Goal: Task Accomplishment & Management: Manage account settings

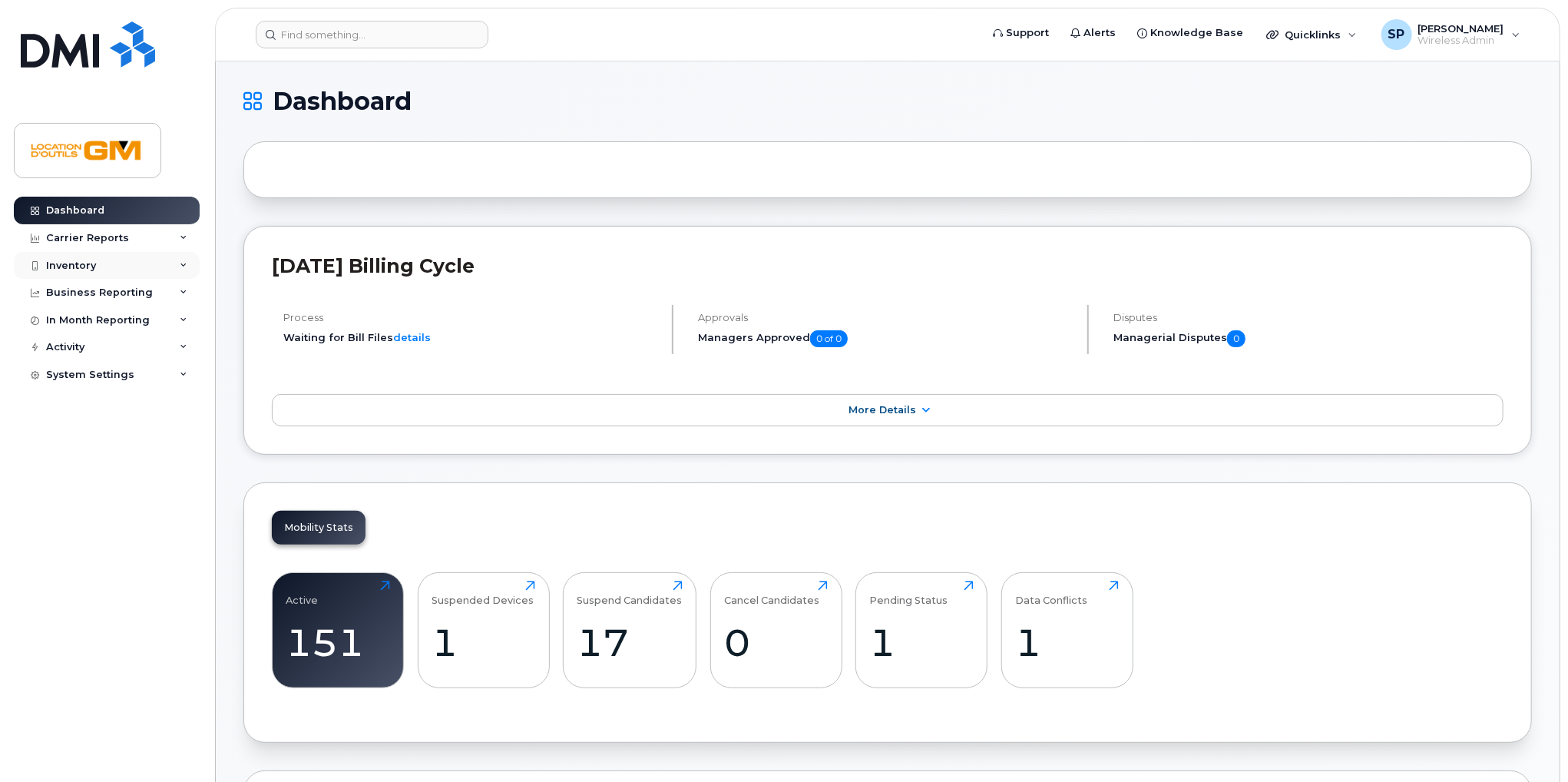
click at [127, 267] on div "Inventory" at bounding box center [106, 265] width 186 height 28
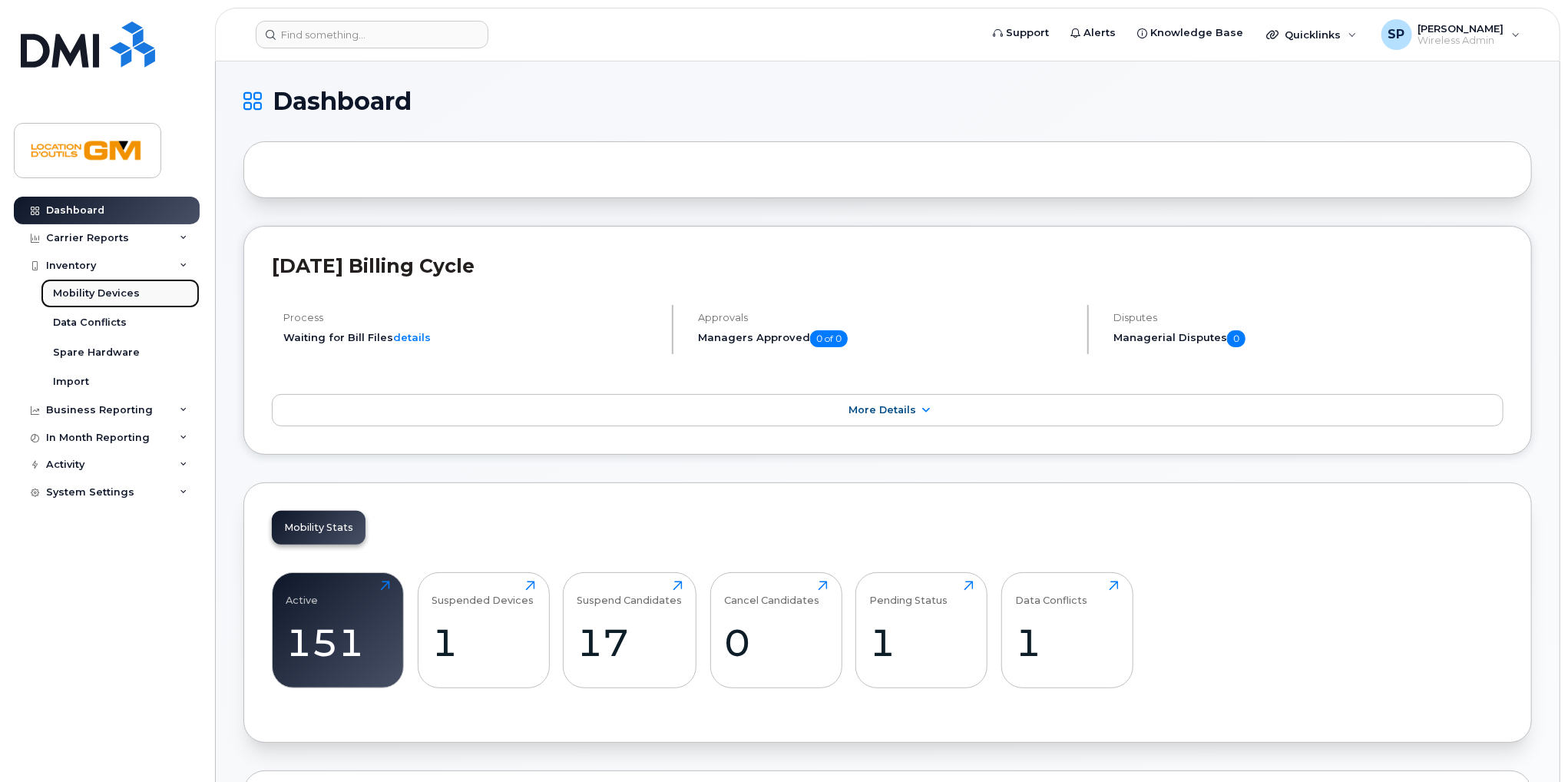
click at [128, 296] on div "Mobility Devices" at bounding box center [96, 293] width 87 height 14
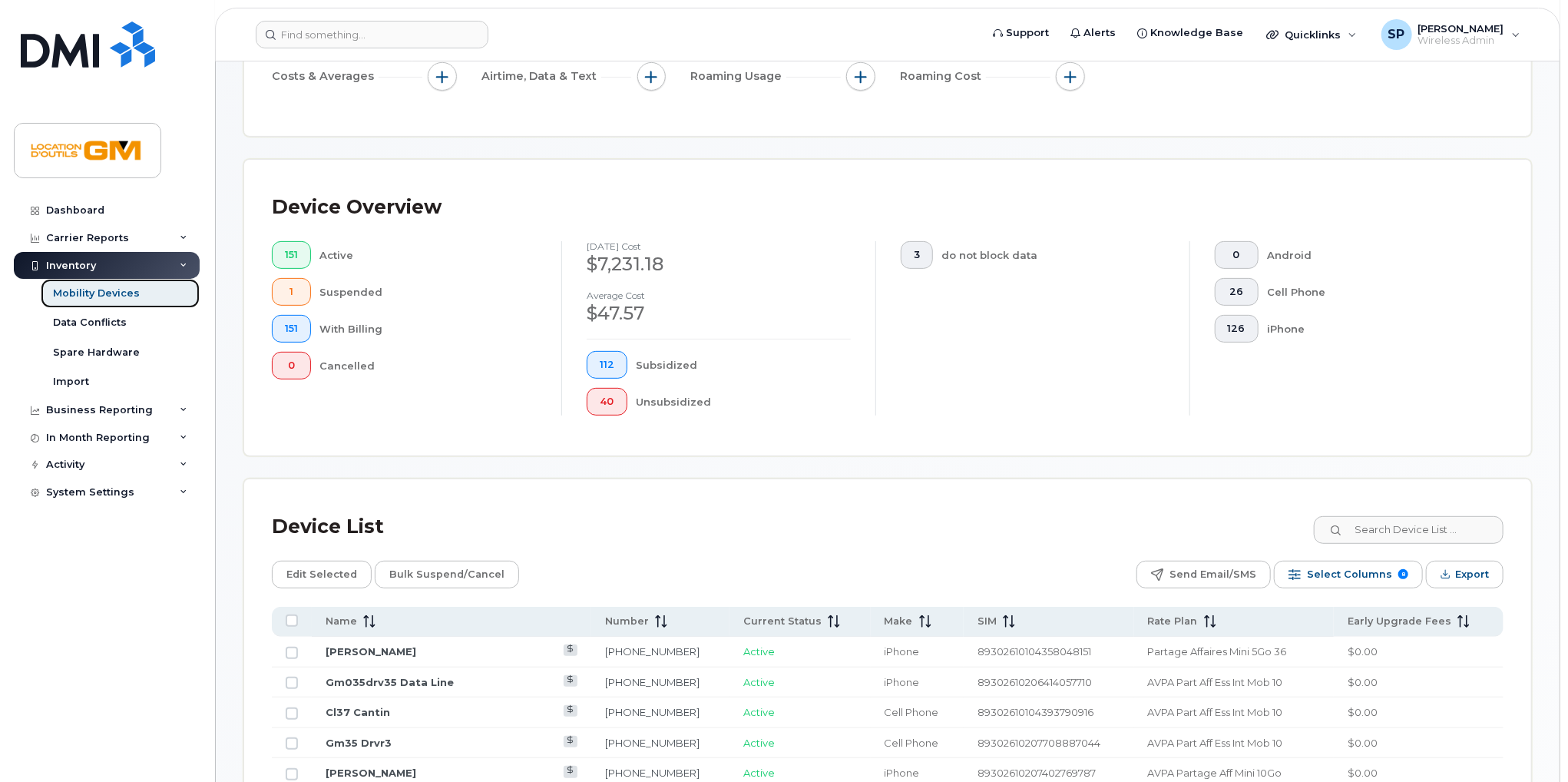
scroll to position [461, 0]
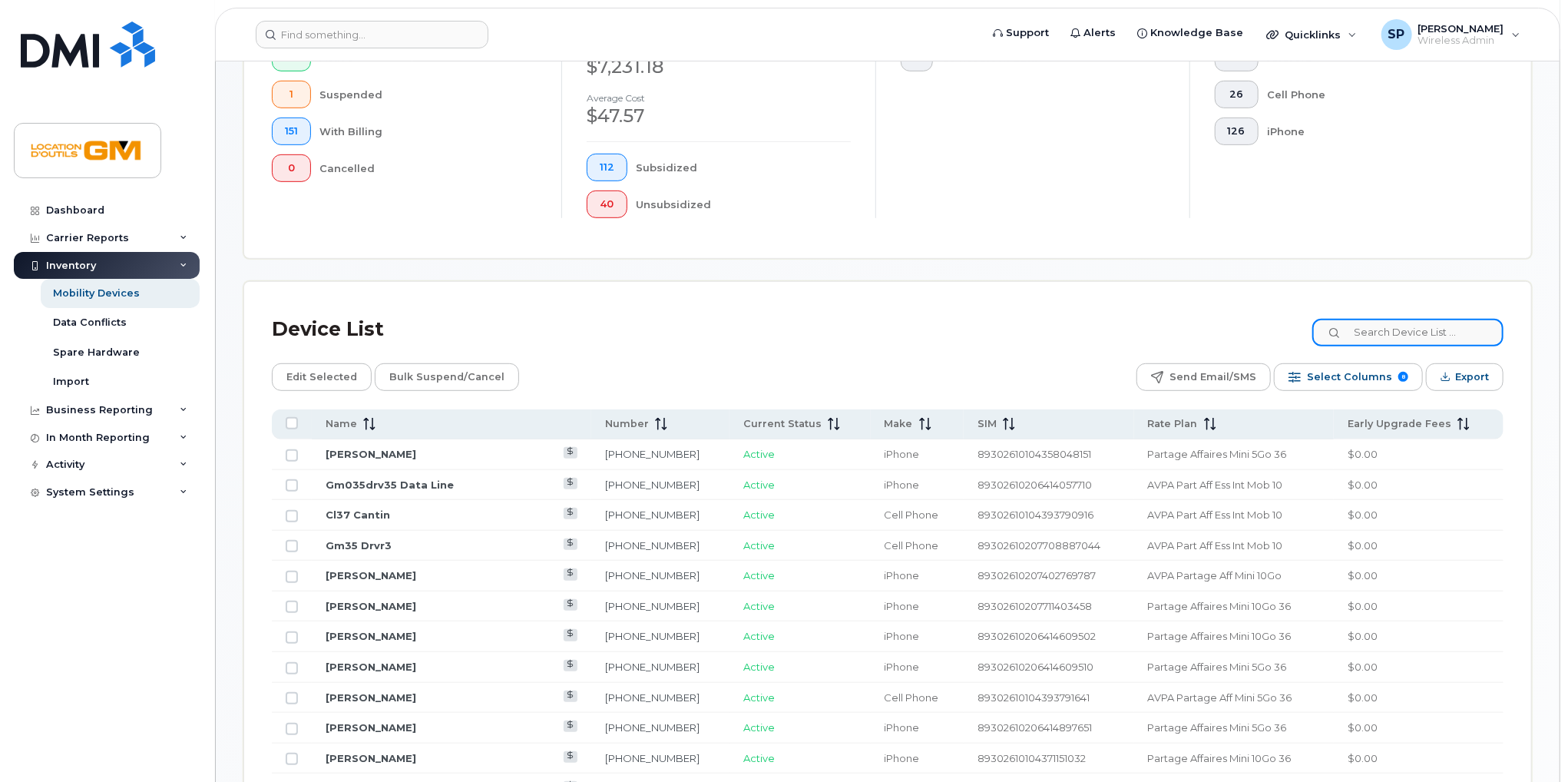
click at [1407, 336] on input at bounding box center [1408, 332] width 191 height 28
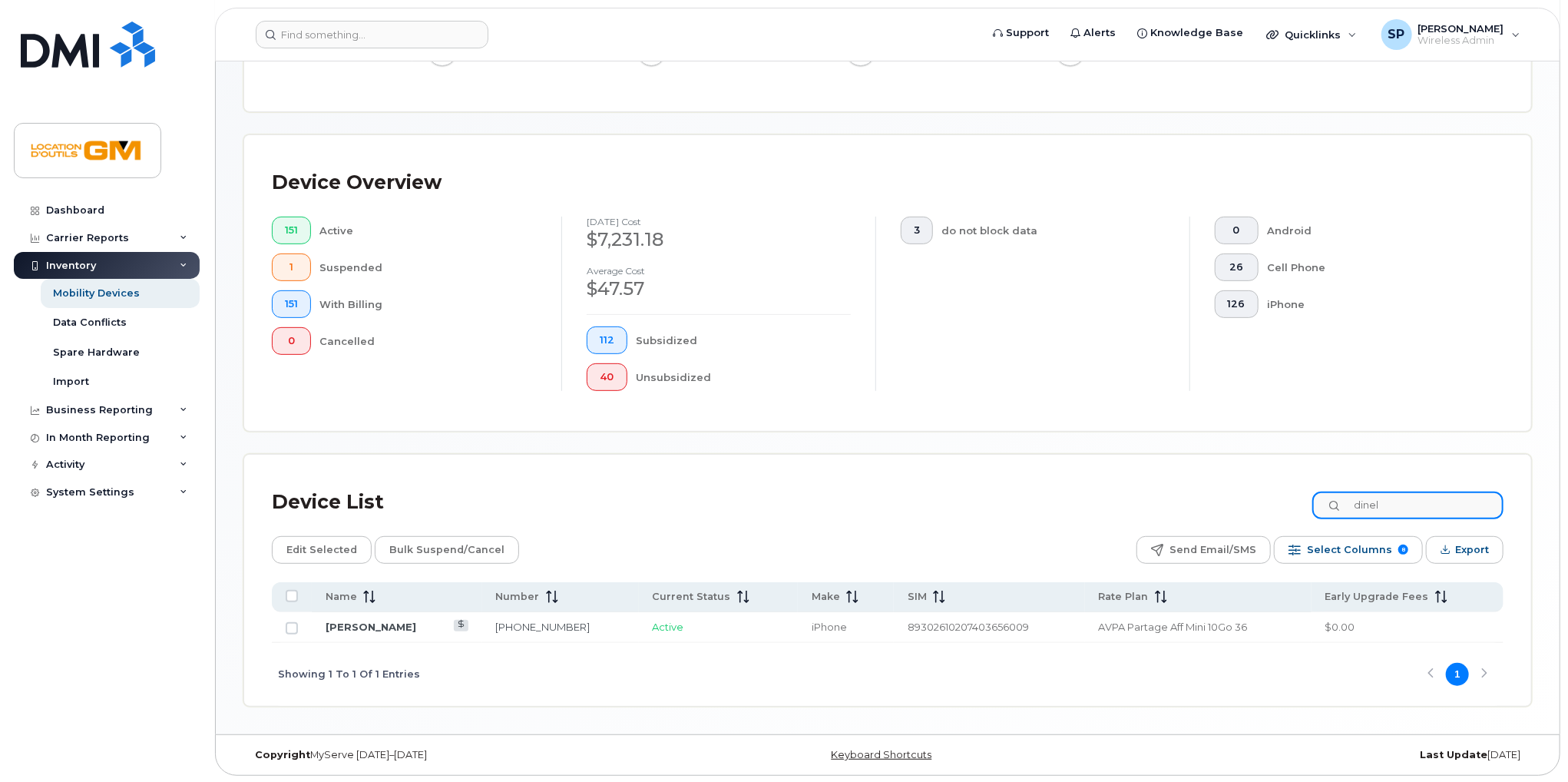
scroll to position [312, 0]
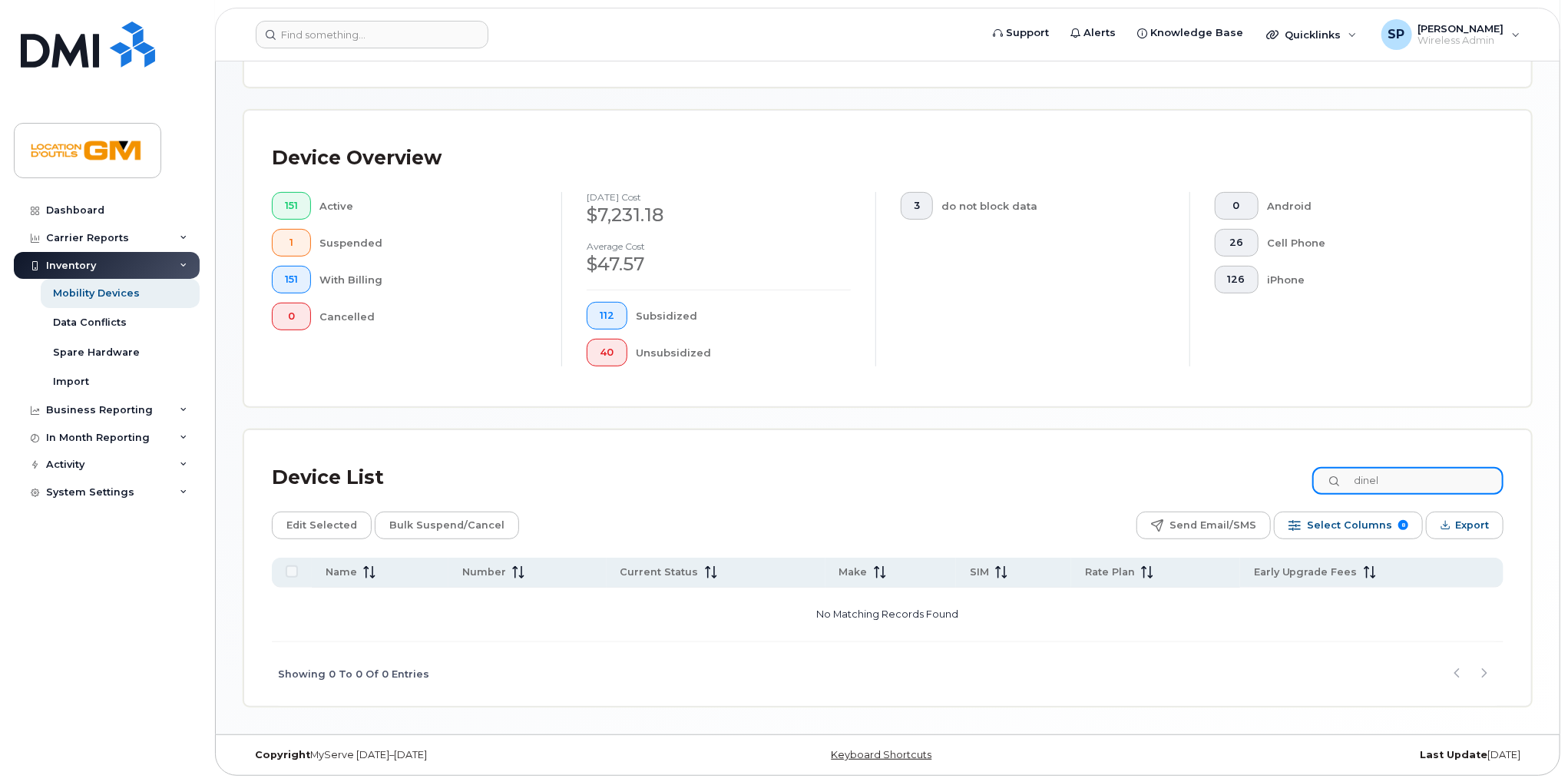
drag, startPoint x: 1168, startPoint y: 479, endPoint x: 838, endPoint y: 502, distance: 330.8
click at [961, 493] on div "Device List dinel" at bounding box center [887, 478] width 1231 height 40
type input "[PERSON_NAME]"
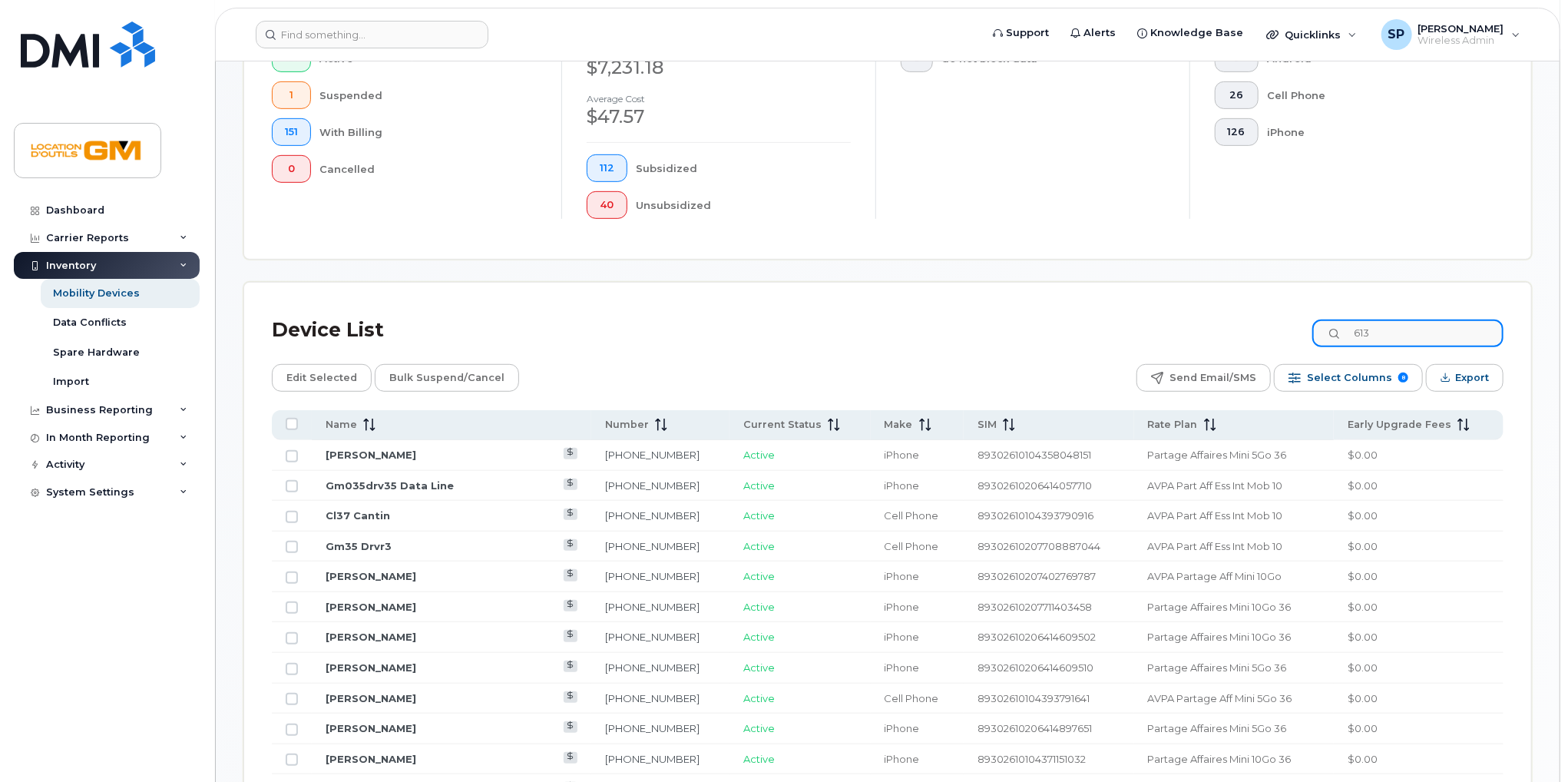
scroll to position [288, 0]
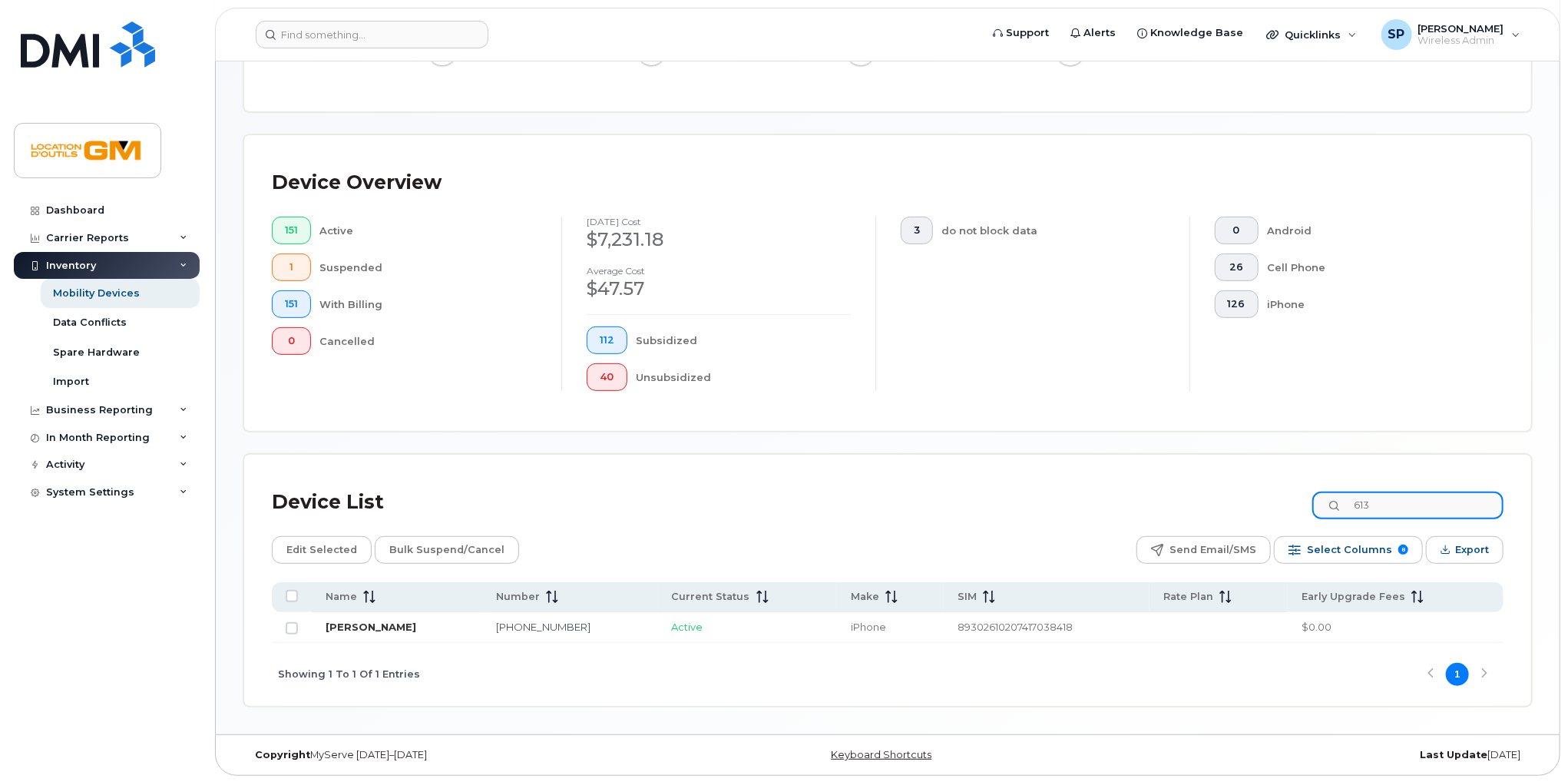
type input "613"
click at [401, 624] on link "[PERSON_NAME]" at bounding box center [371, 626] width 91 height 12
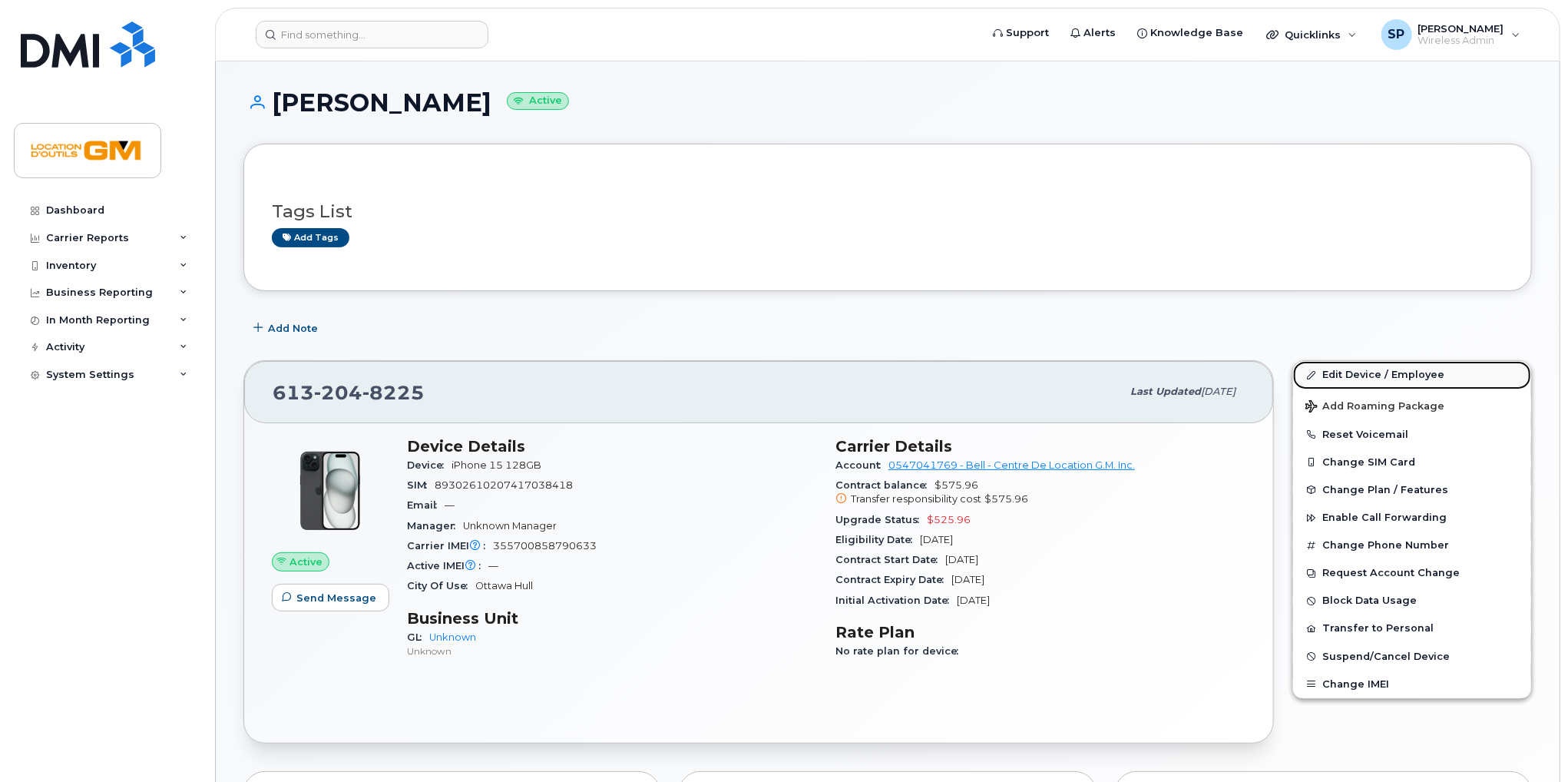
click at [1341, 379] on link "Edit Device / Employee" at bounding box center [1412, 374] width 238 height 28
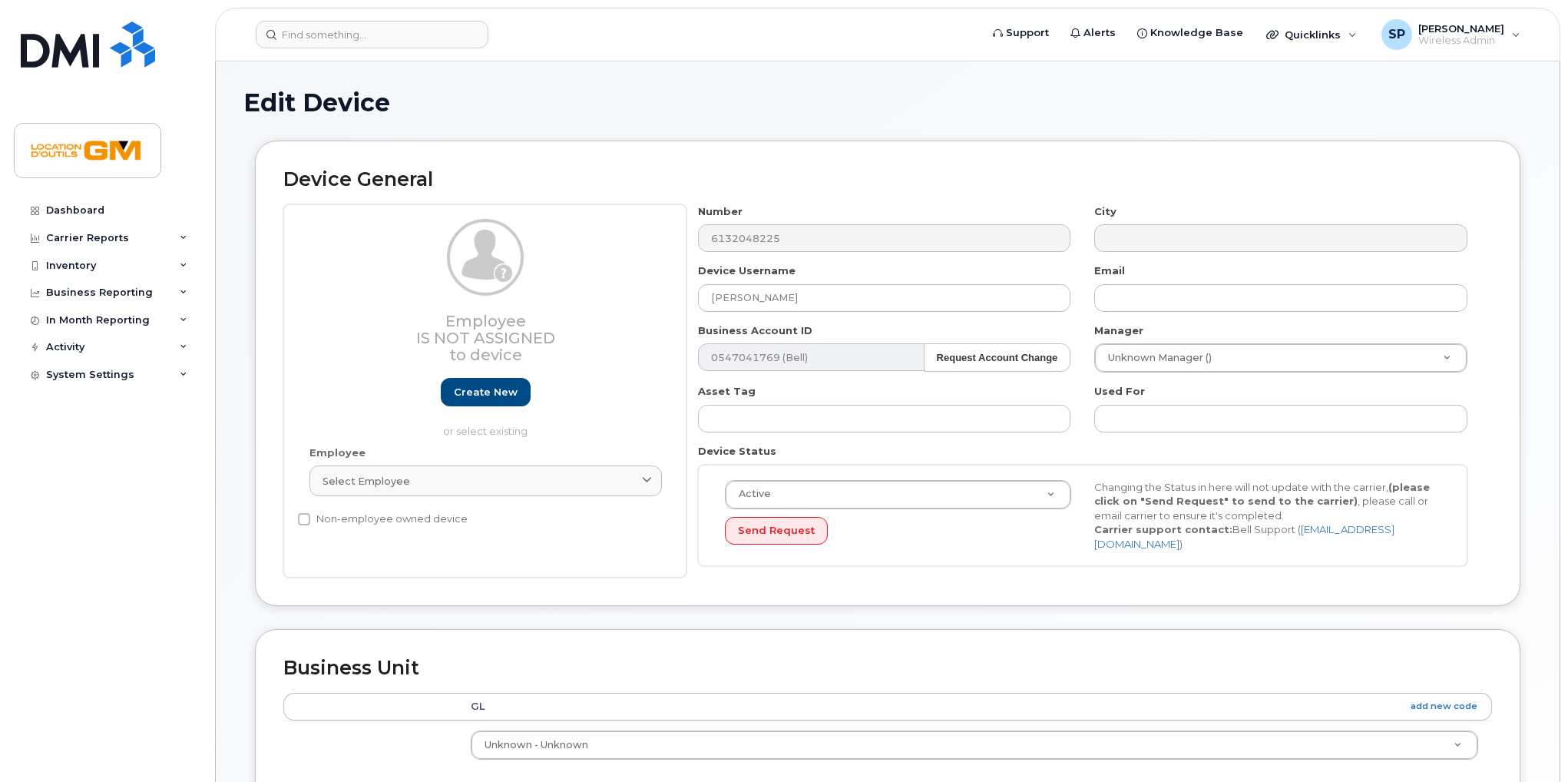
select select "14217133"
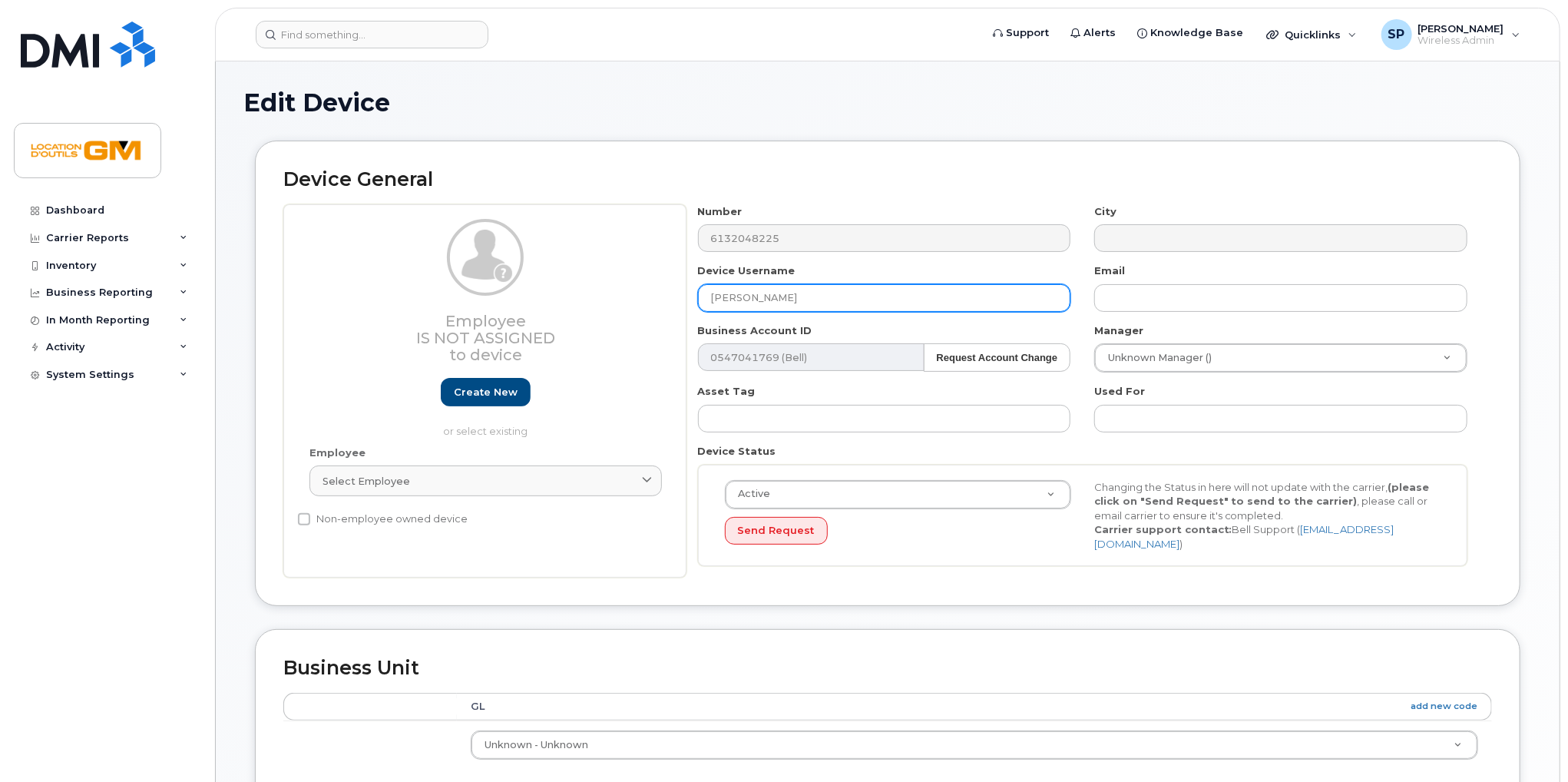
click at [764, 295] on input "[PERSON_NAME]" at bounding box center [885, 298] width 373 height 28
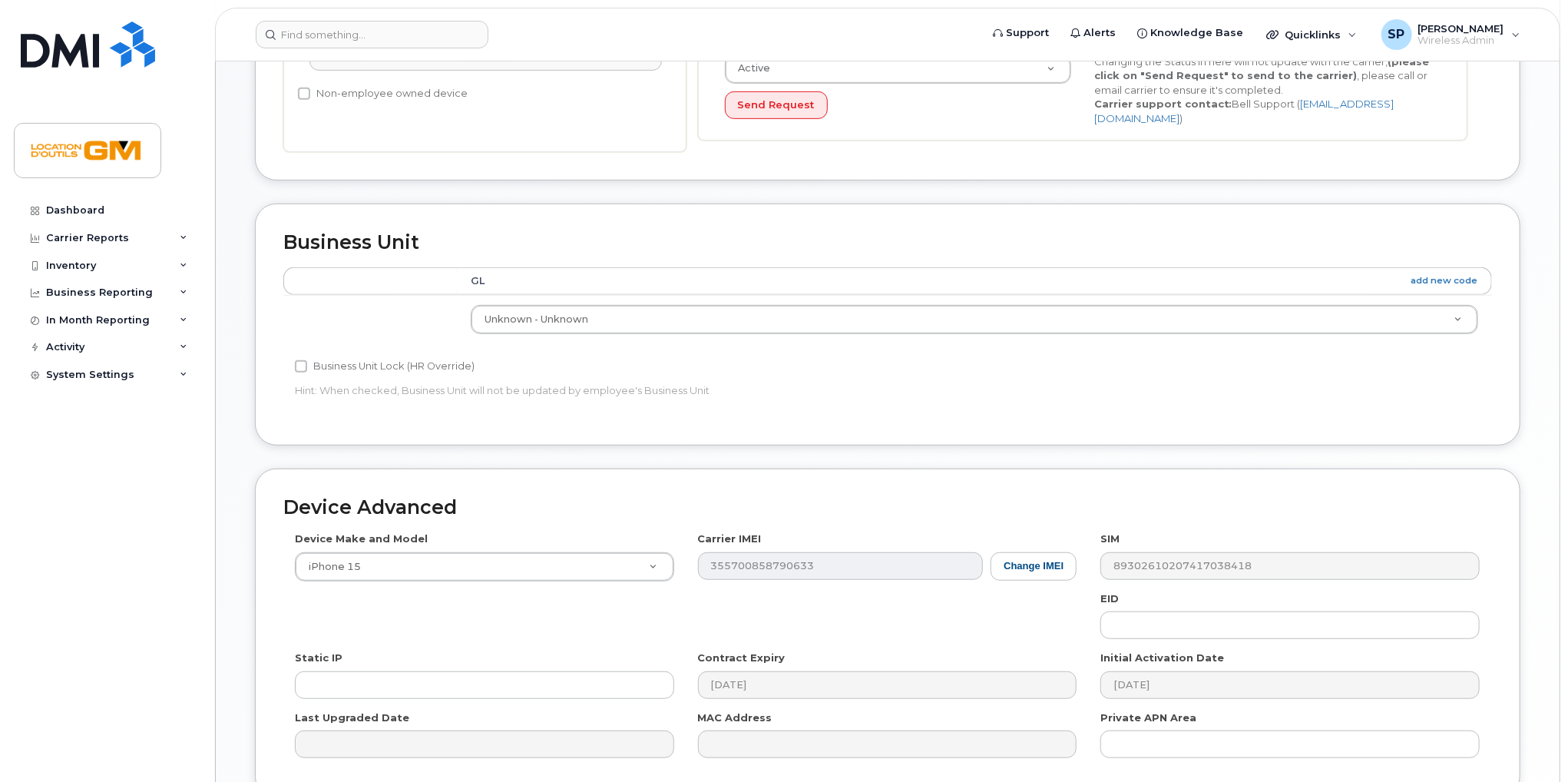
scroll to position [561, 0]
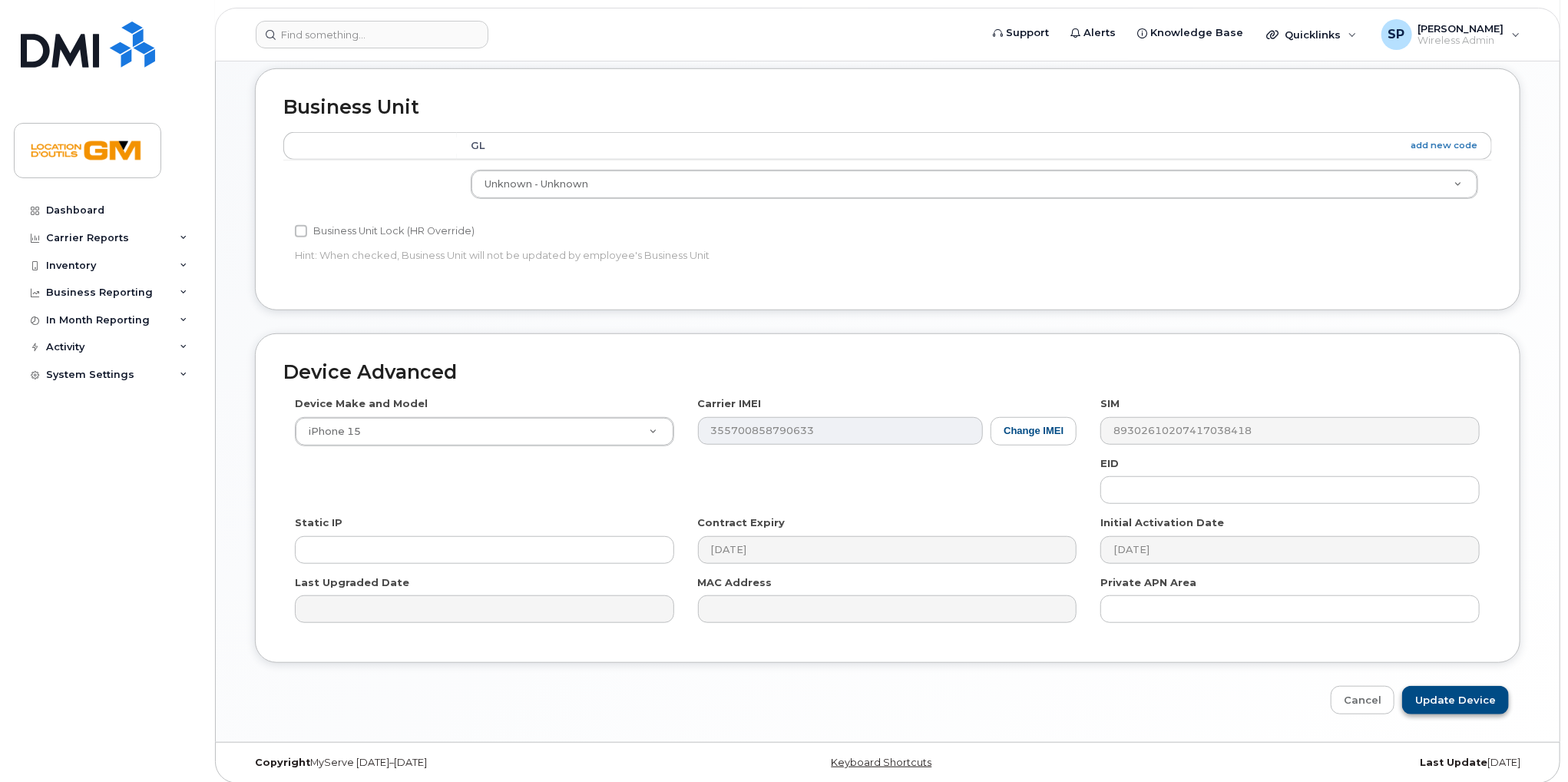
type input "[PERSON_NAME]"
click at [1435, 692] on input "Update Device" at bounding box center [1455, 700] width 106 height 29
type input "Saving..."
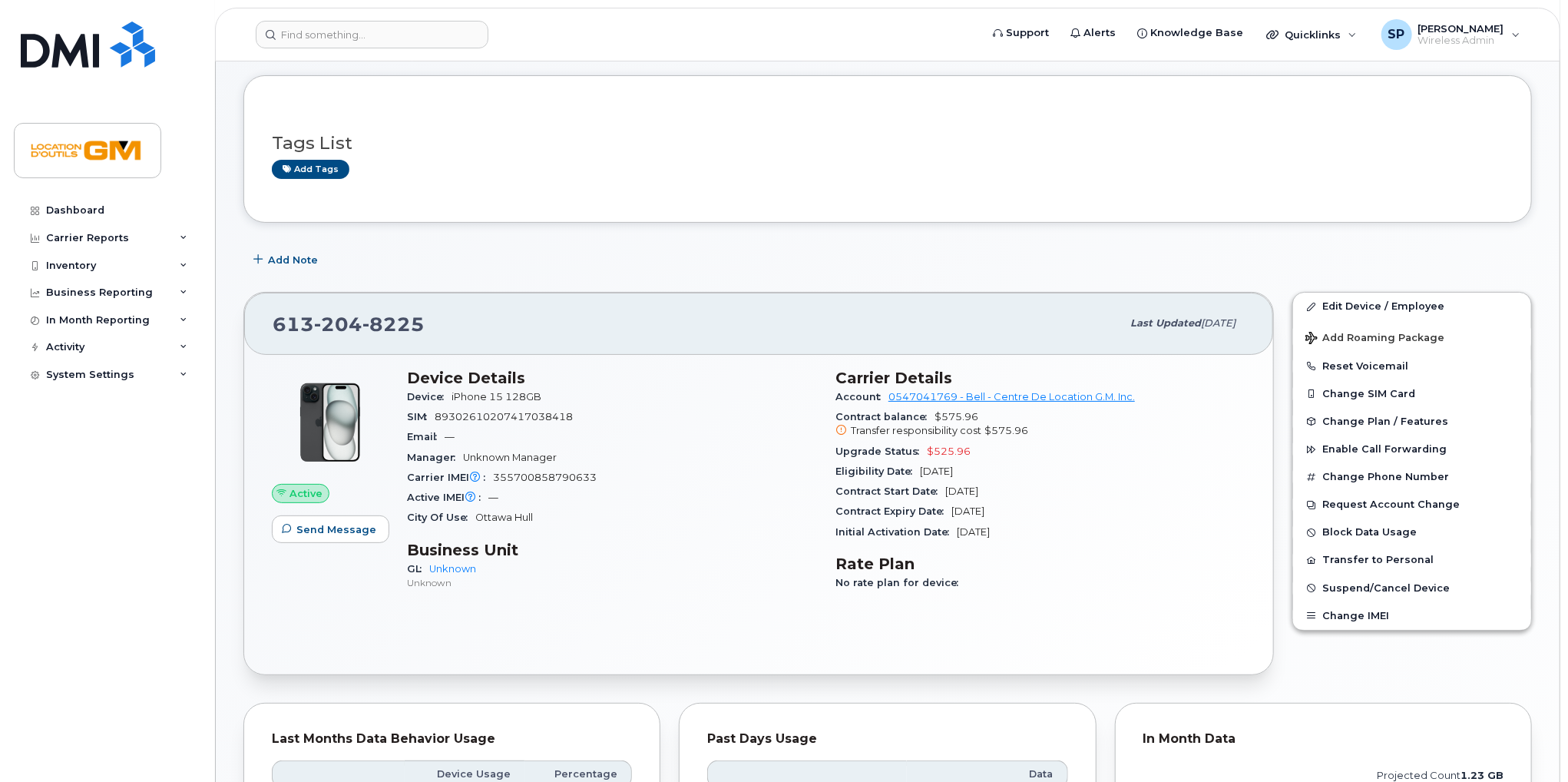
scroll to position [68, 0]
click at [293, 328] on span "613 204 8225" at bounding box center [348, 324] width 152 height 23
copy span "613 204 8225"
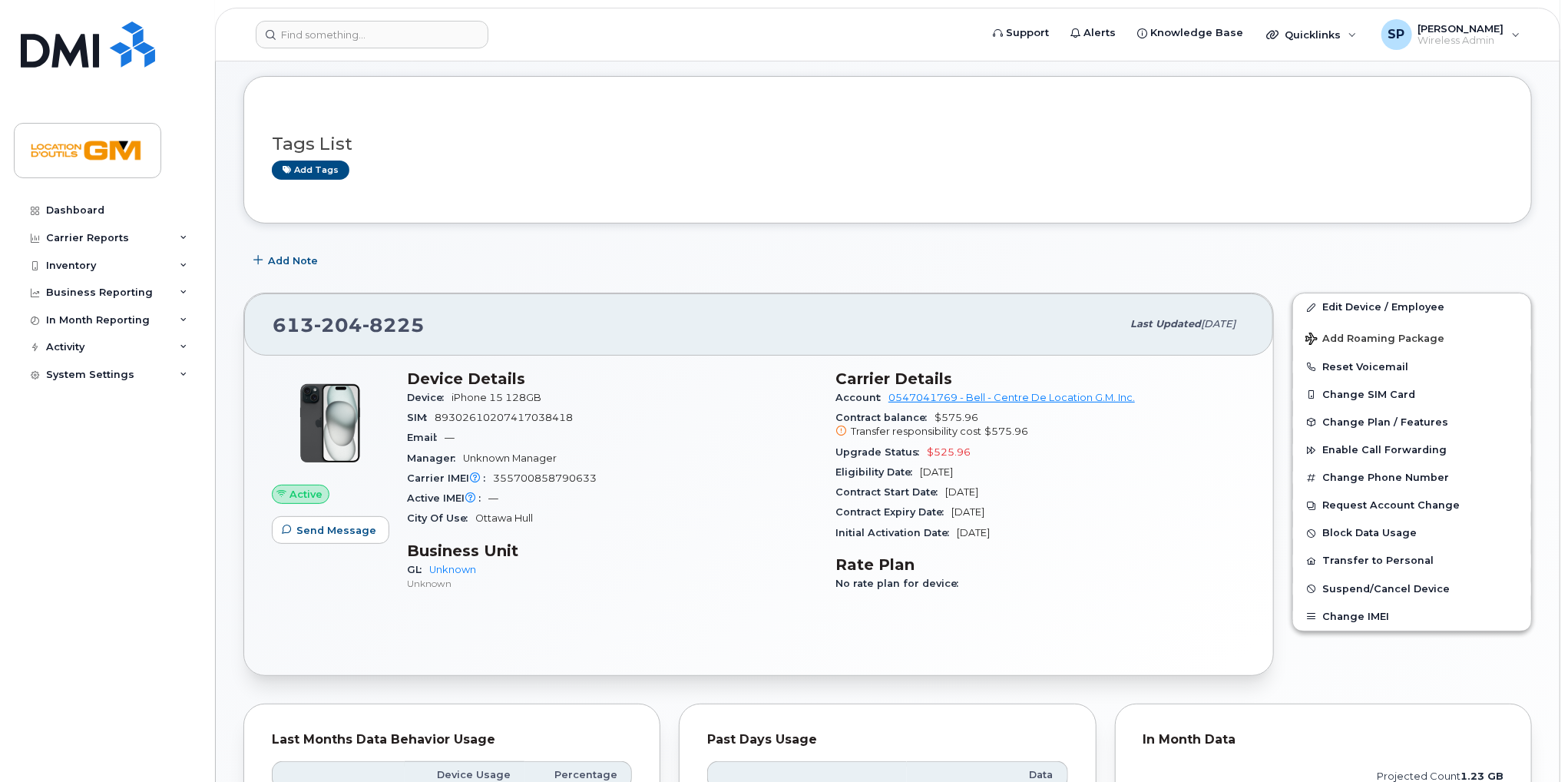
click at [307, 493] on span "Active" at bounding box center [306, 494] width 33 height 14
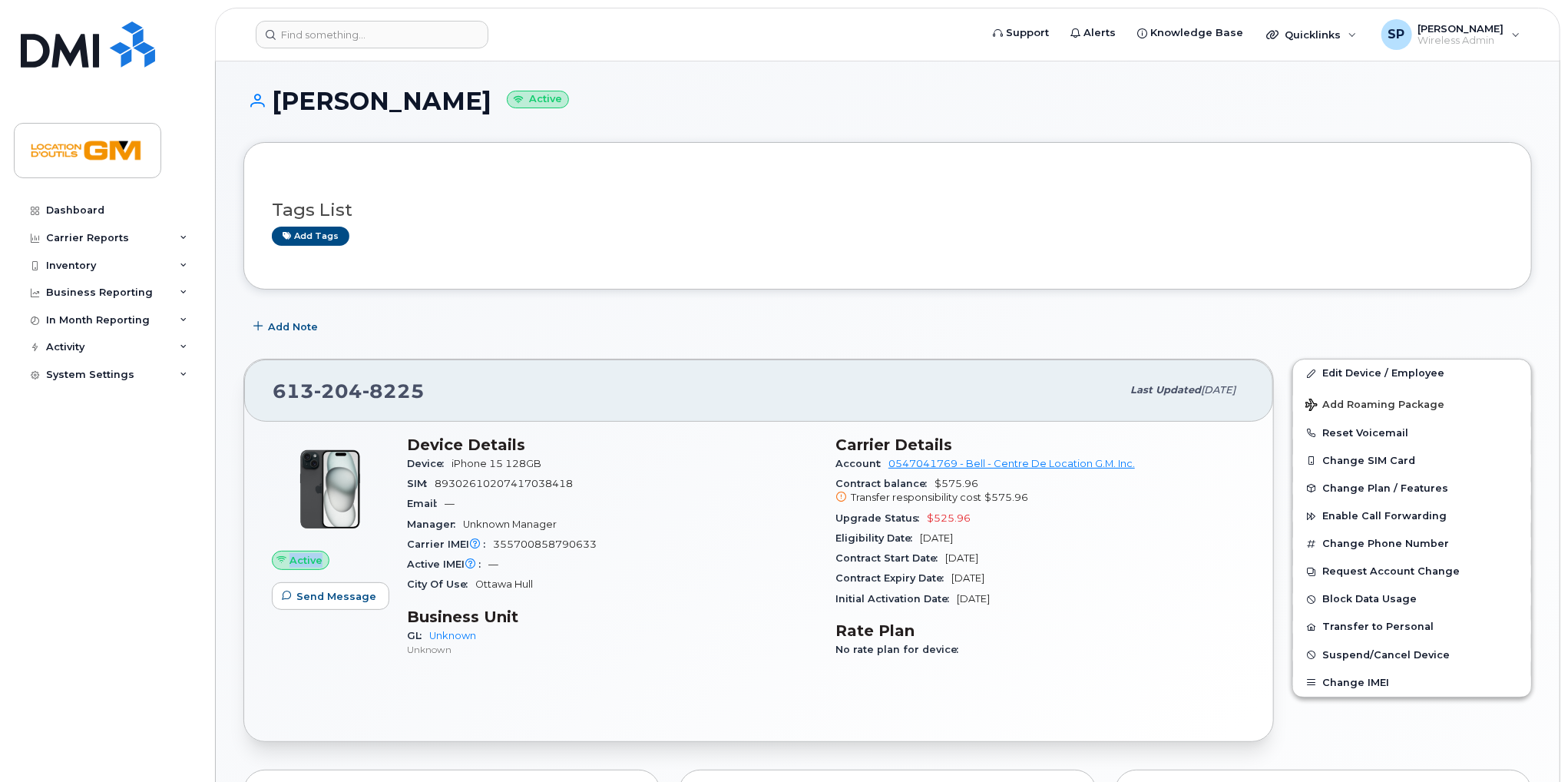
scroll to position [2, 0]
